Goal: Information Seeking & Learning: Learn about a topic

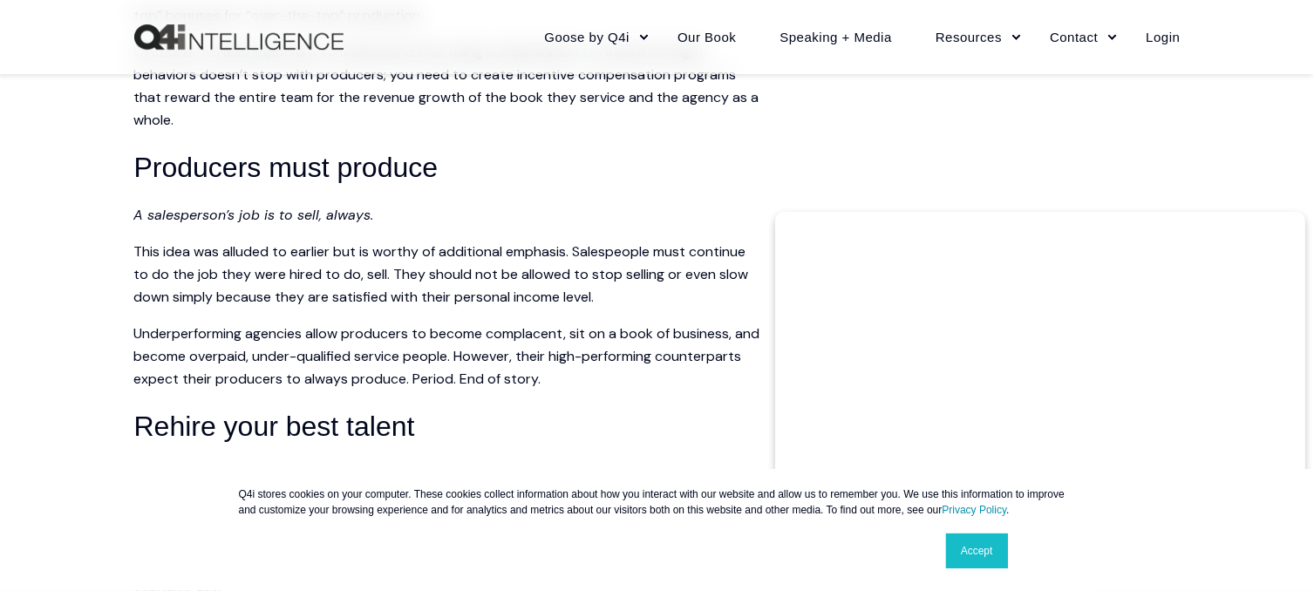
scroll to position [2965, 0]
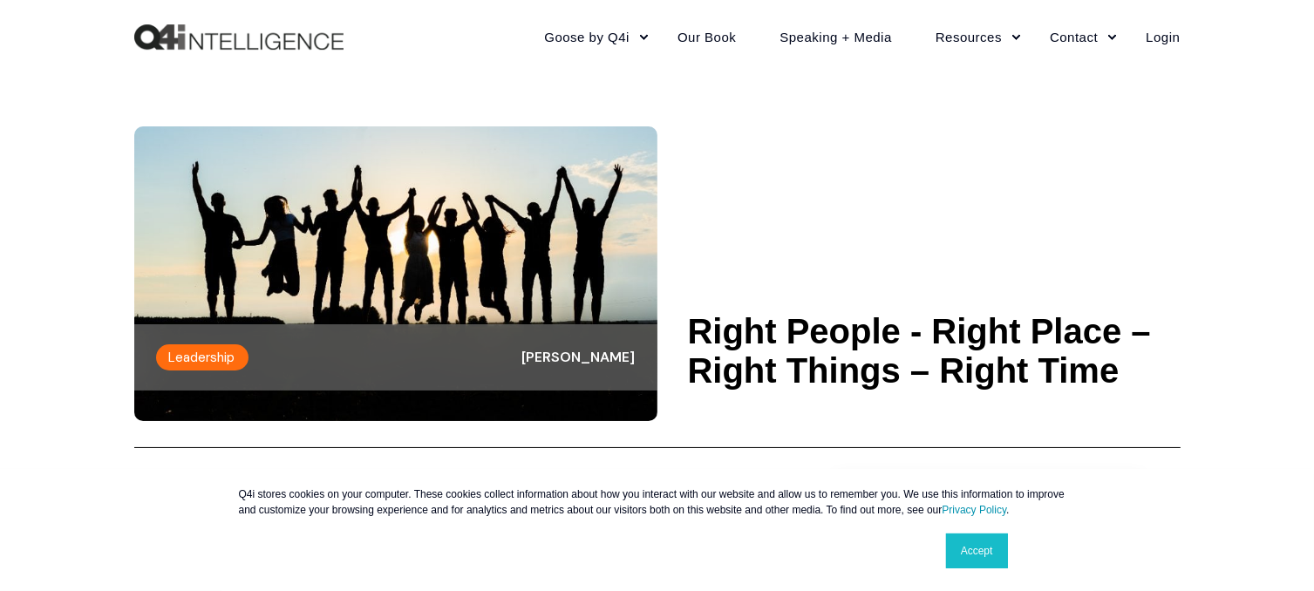
drag, startPoint x: 694, startPoint y: 325, endPoint x: 1144, endPoint y: 379, distance: 453.3
click at [1144, 379] on h1 "Right People - Right Place – Right Things – Right Time" at bounding box center [934, 351] width 493 height 78
copy h1 "Right People - Right Place – Right Things – Right Time"
